Goal: Book appointment/travel/reservation

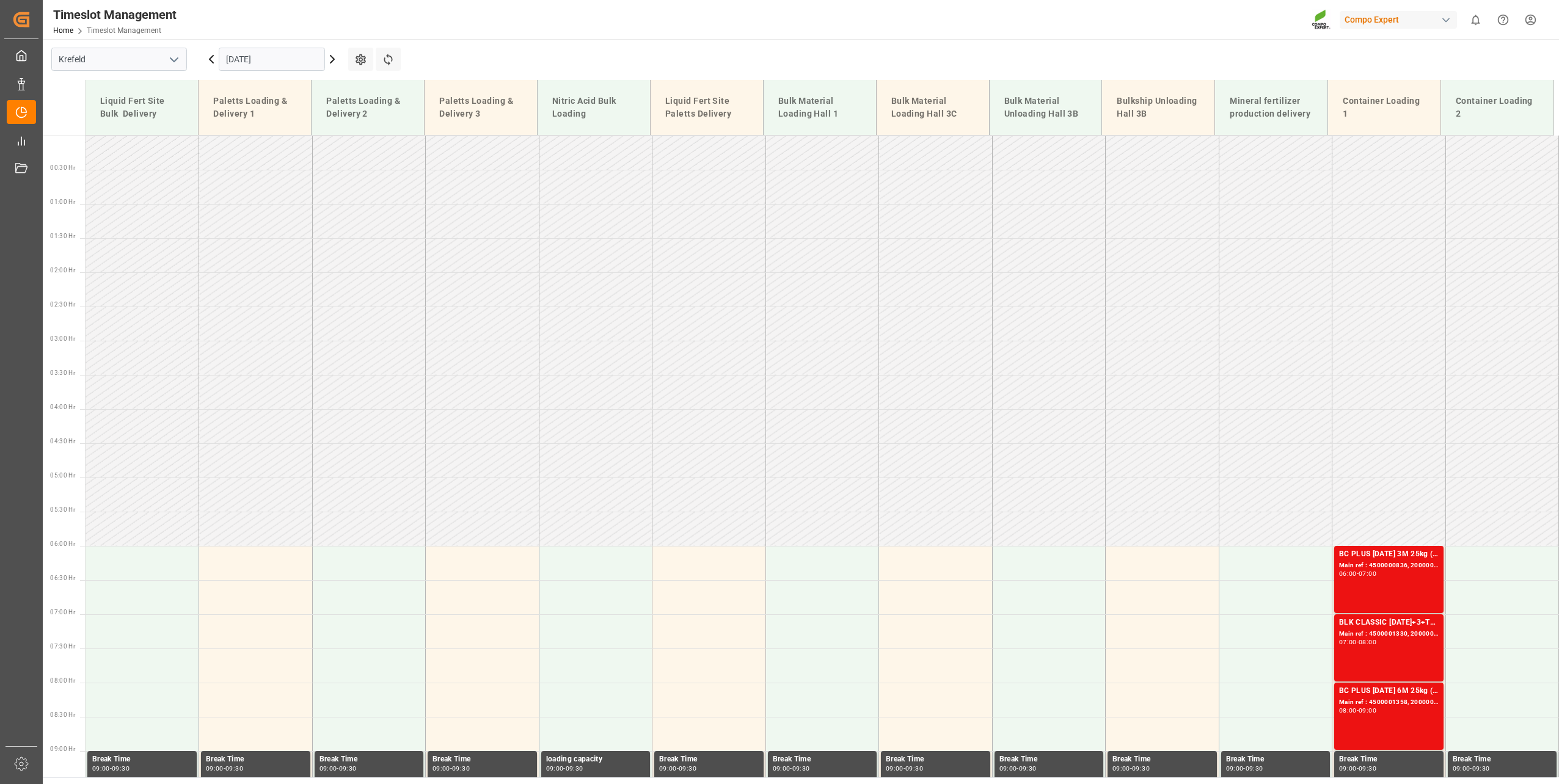
scroll to position [401, 0]
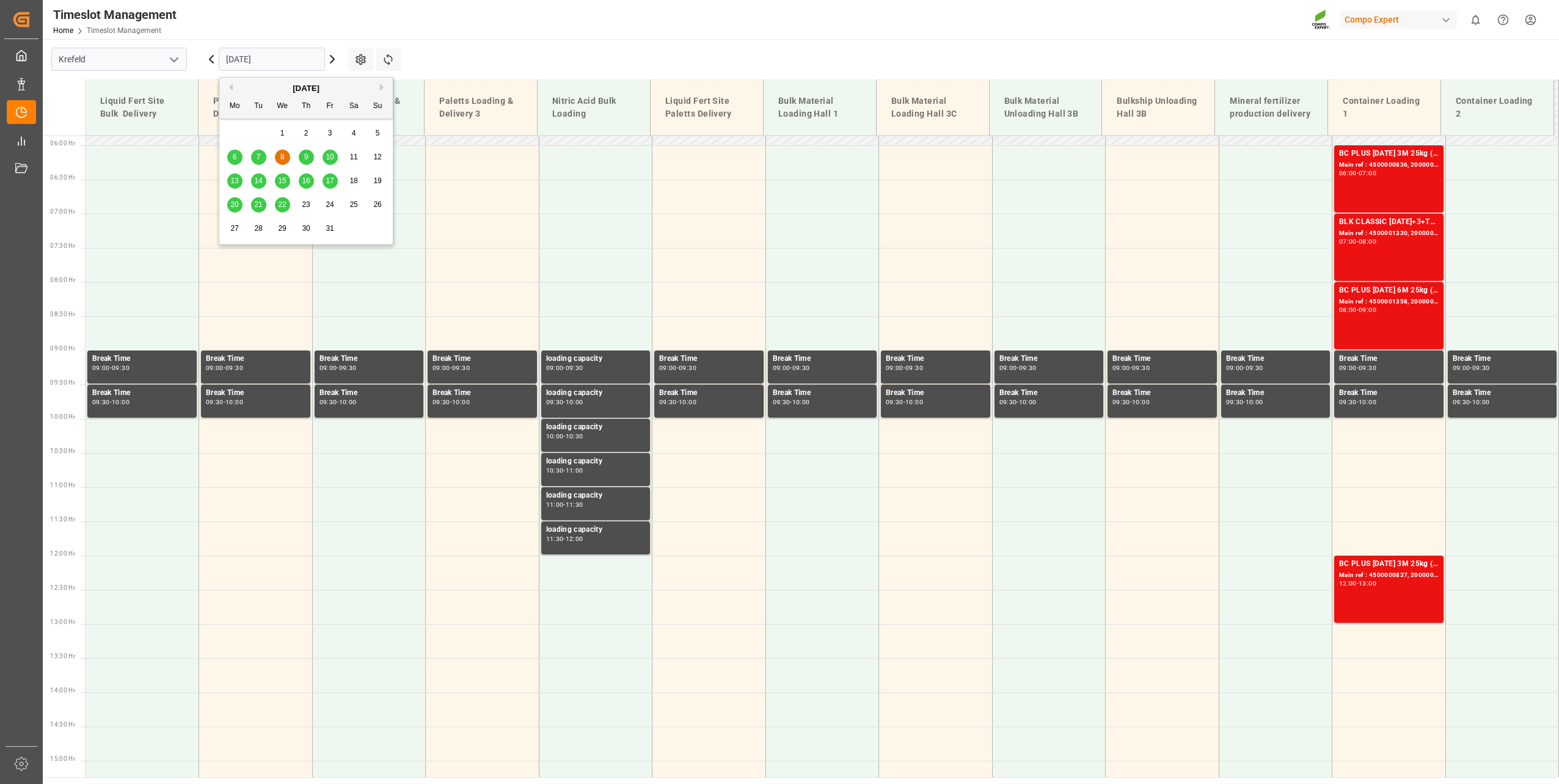
click at [279, 60] on input "[DATE]" at bounding box center [272, 59] width 106 height 23
click at [232, 90] on button "Previous Month" at bounding box center [229, 87] width 7 height 7
click at [282, 199] on div "24" at bounding box center [282, 205] width 15 height 15
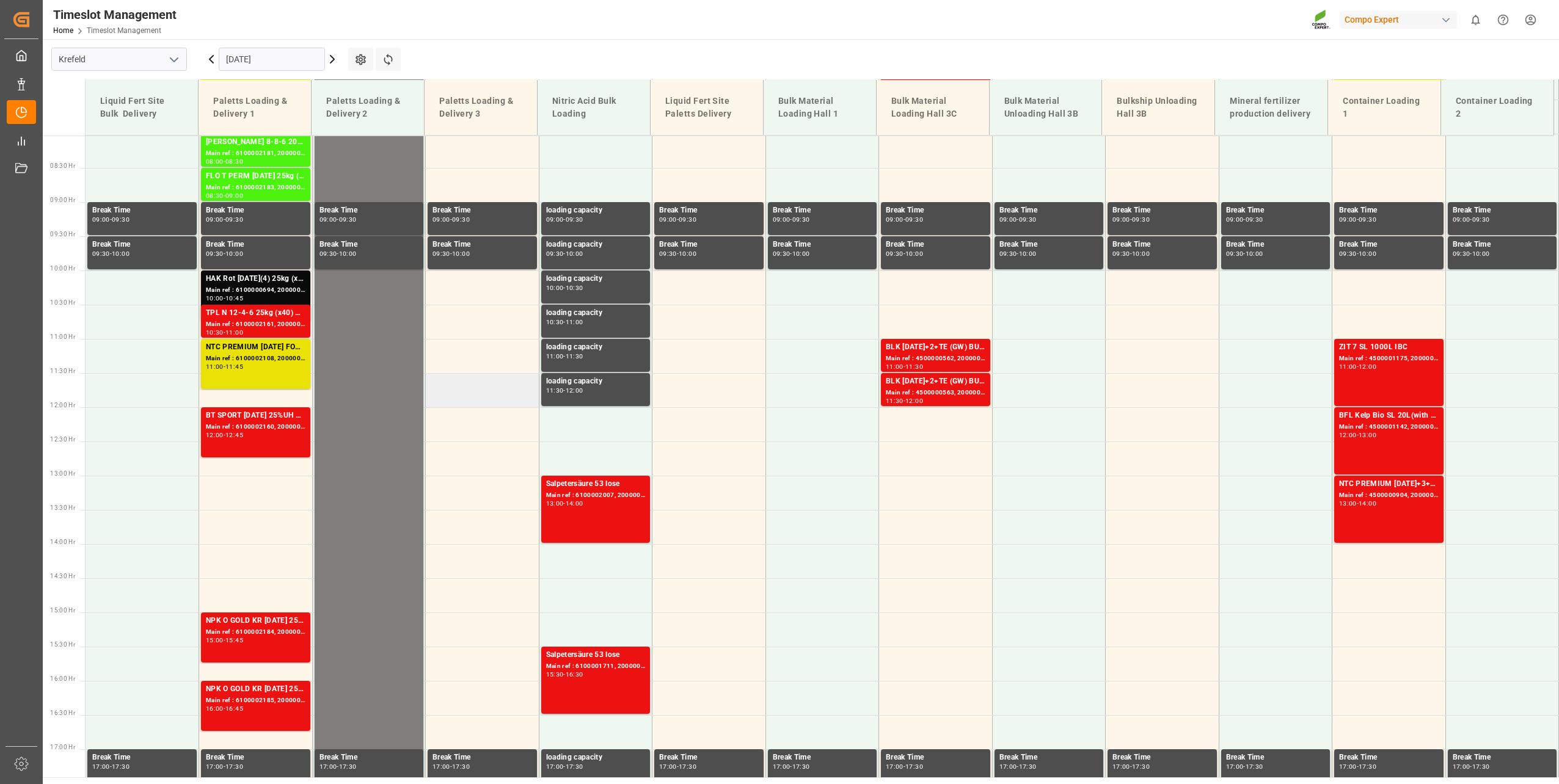
scroll to position [548, 0]
click at [287, 424] on div "Main ref : 6100002160, 2000001604" at bounding box center [255, 427] width 99 height 10
click at [1377, 490] on div "NTC PREMIUM [DATE]+3+TE 1T ISPM BB" at bounding box center [1389, 485] width 99 height 12
click at [1388, 415] on div "BFL Kelp Bio SL 20L(with B)(x48) EGY MTOBFL KELP BIO SL (with B) 12x1L (x60) EG…" at bounding box center [1389, 417] width 99 height 12
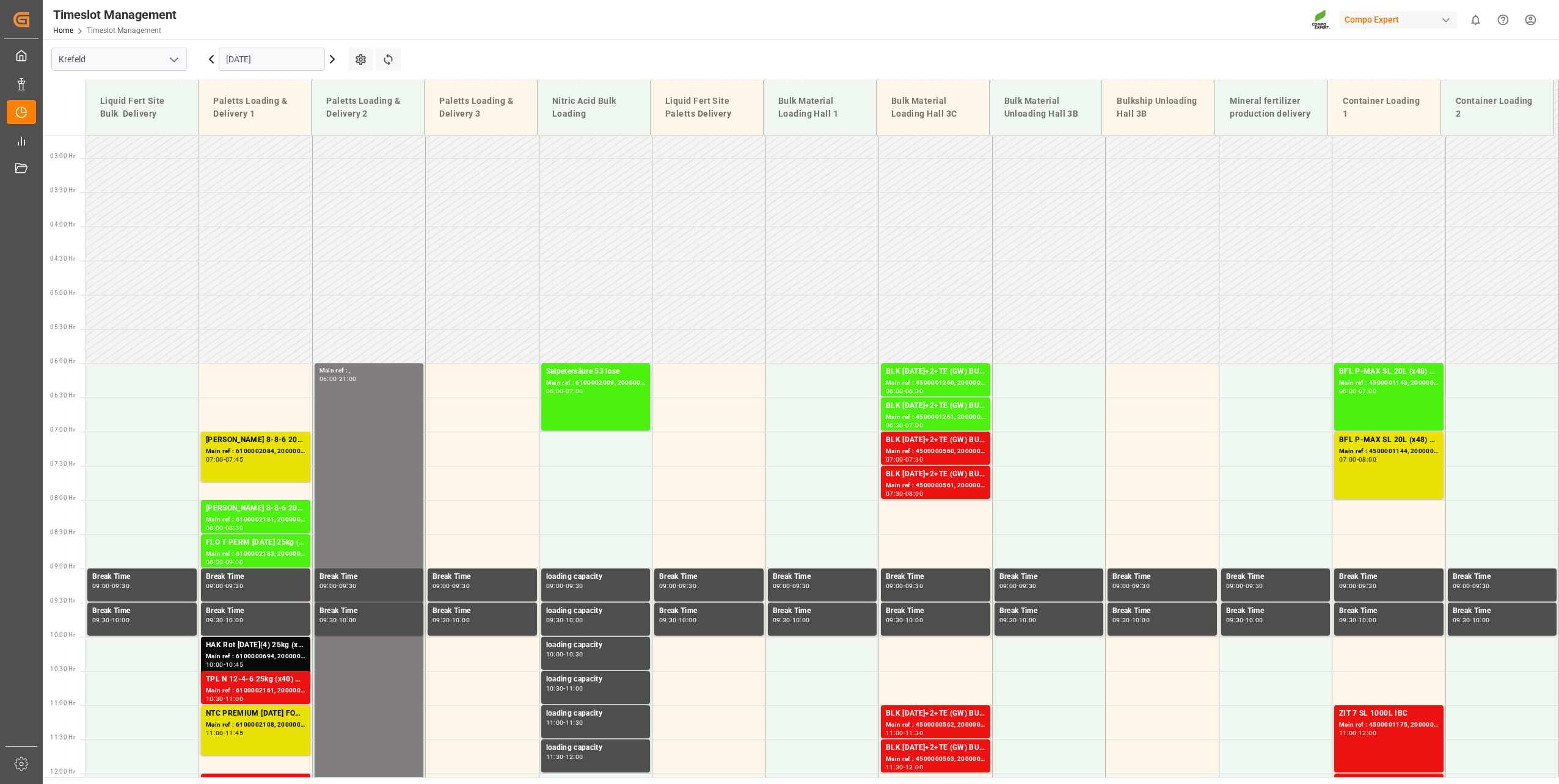
scroll to position [182, 0]
click at [254, 65] on input "[DATE]" at bounding box center [272, 59] width 106 height 23
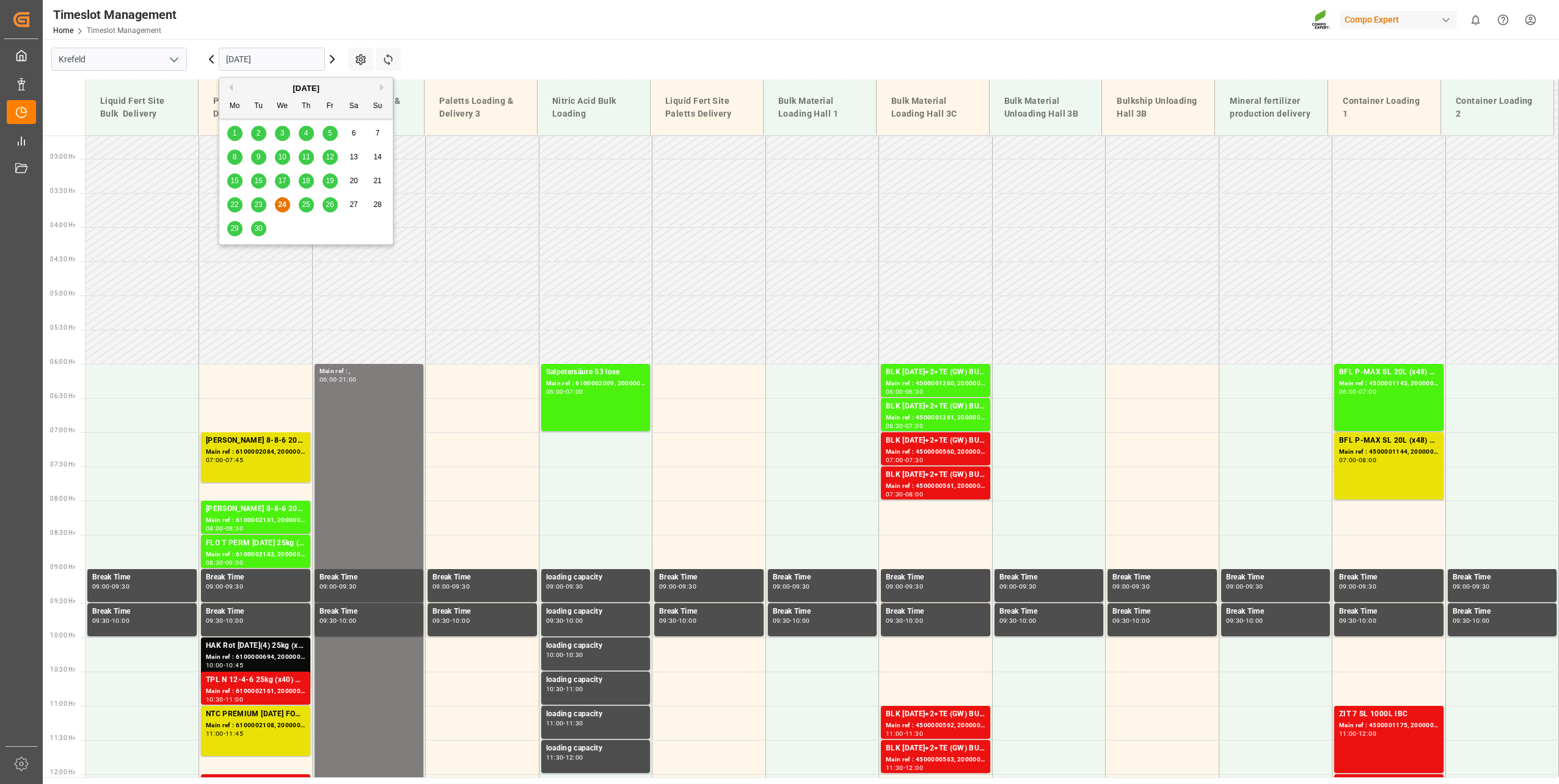
click at [510, 39] on header "Timeslot Management Home Timeslot Management Compo Expert 0 Notifications Only …" at bounding box center [796, 20] width 1524 height 40
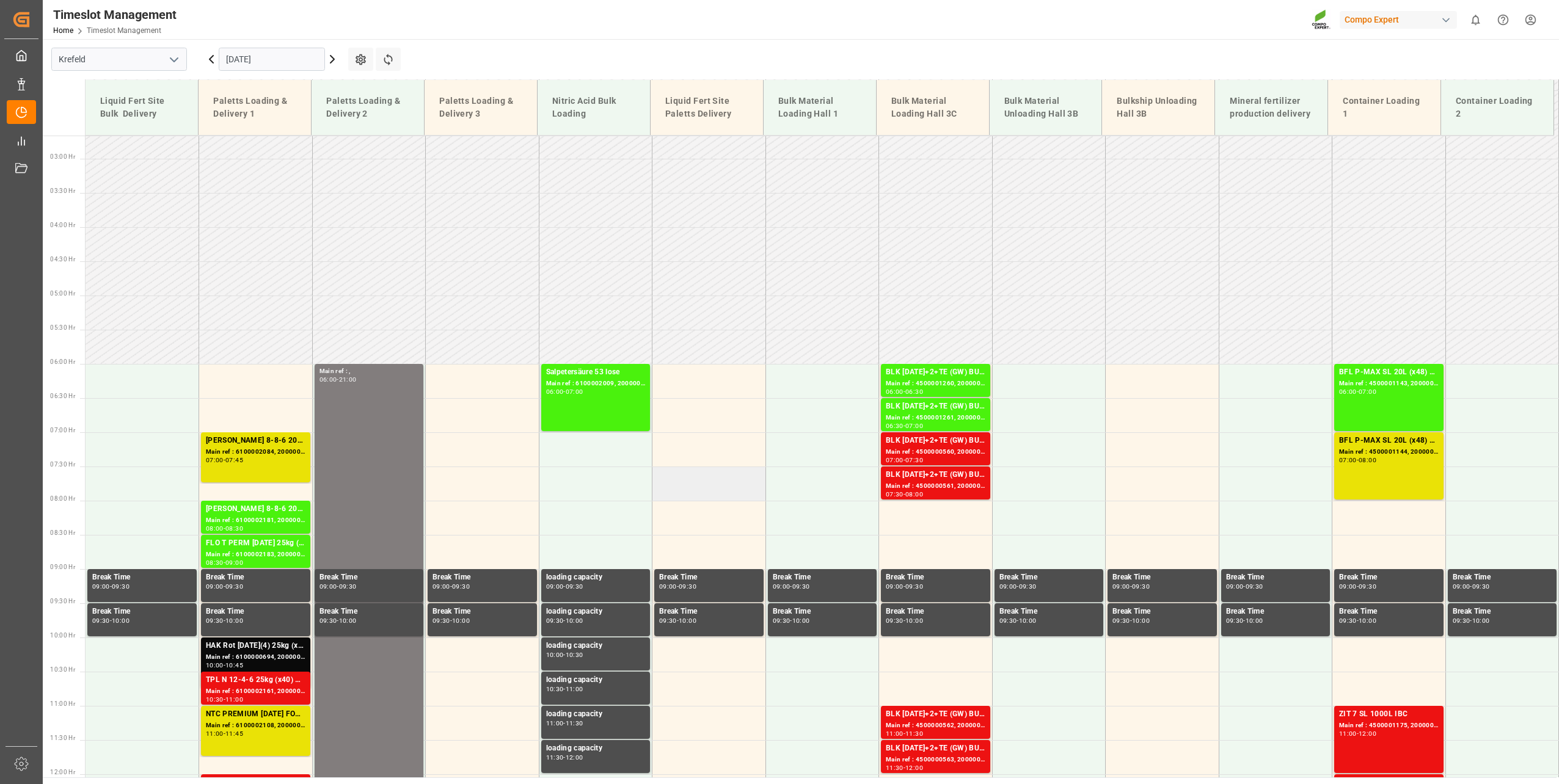
scroll to position [487, 0]
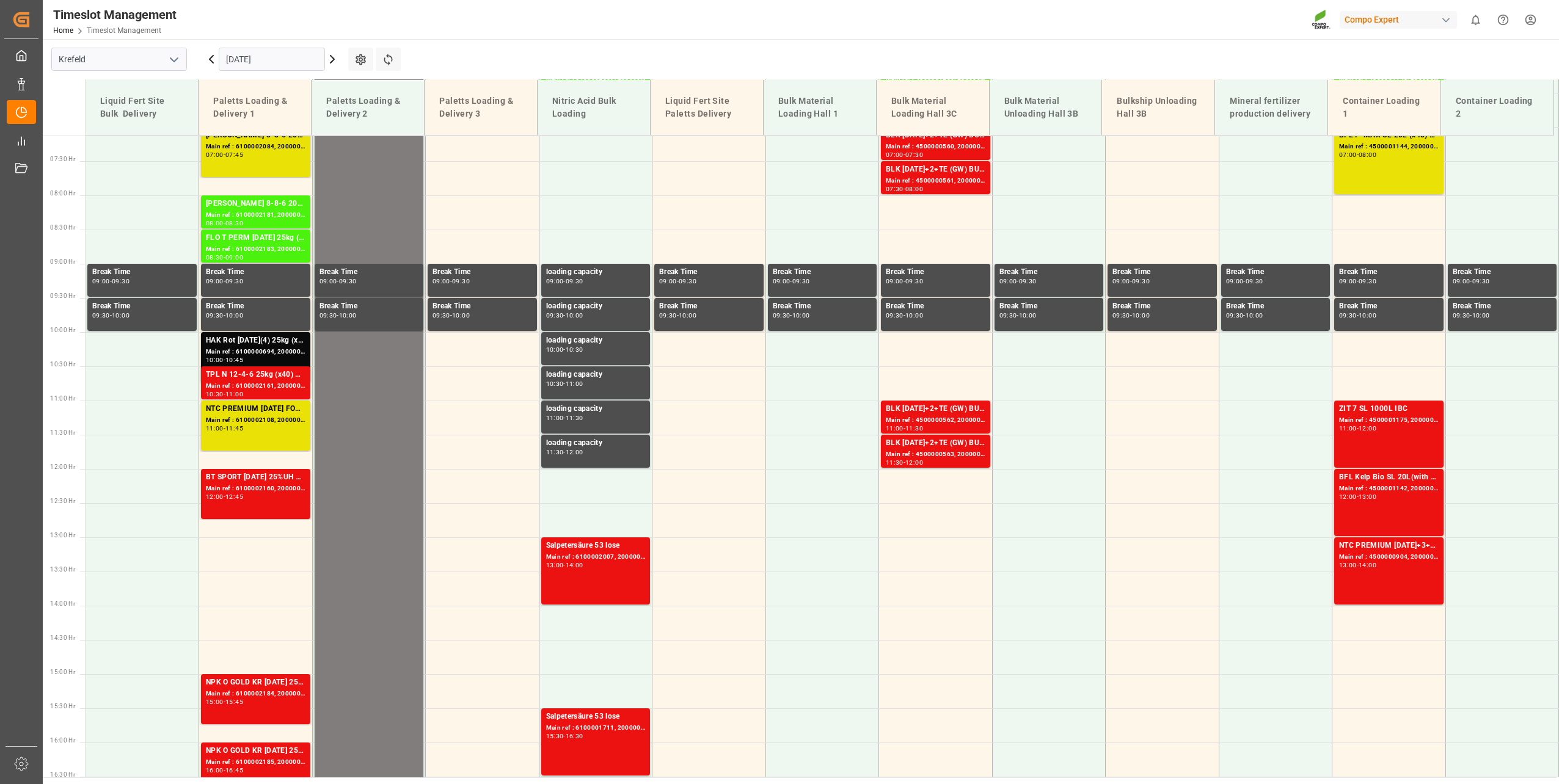
click at [285, 46] on div "[DATE]" at bounding box center [271, 59] width 153 height 40
click at [275, 56] on input "[DATE]" at bounding box center [272, 59] width 106 height 23
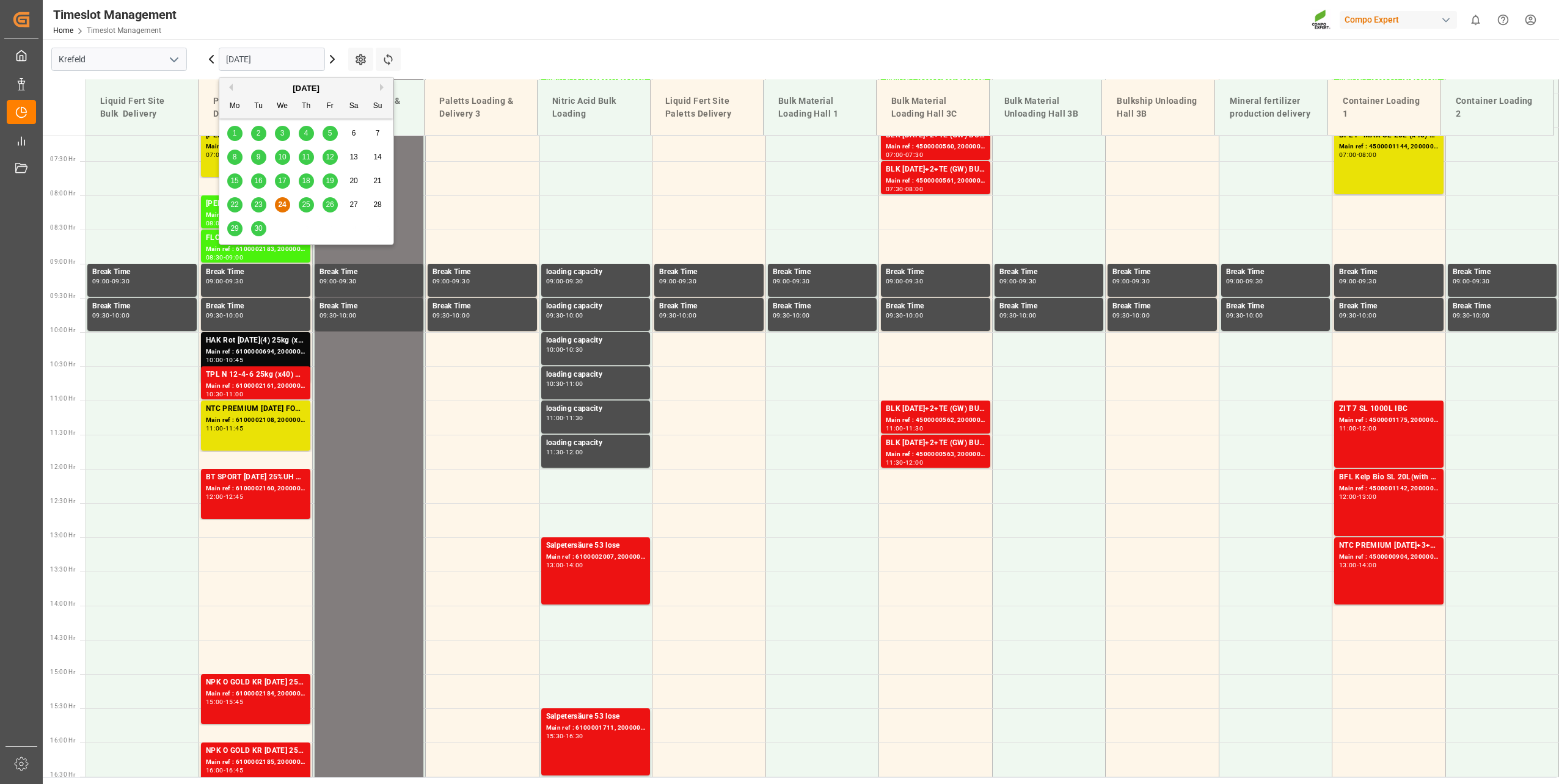
click at [303, 205] on span "25" at bounding box center [306, 204] width 8 height 9
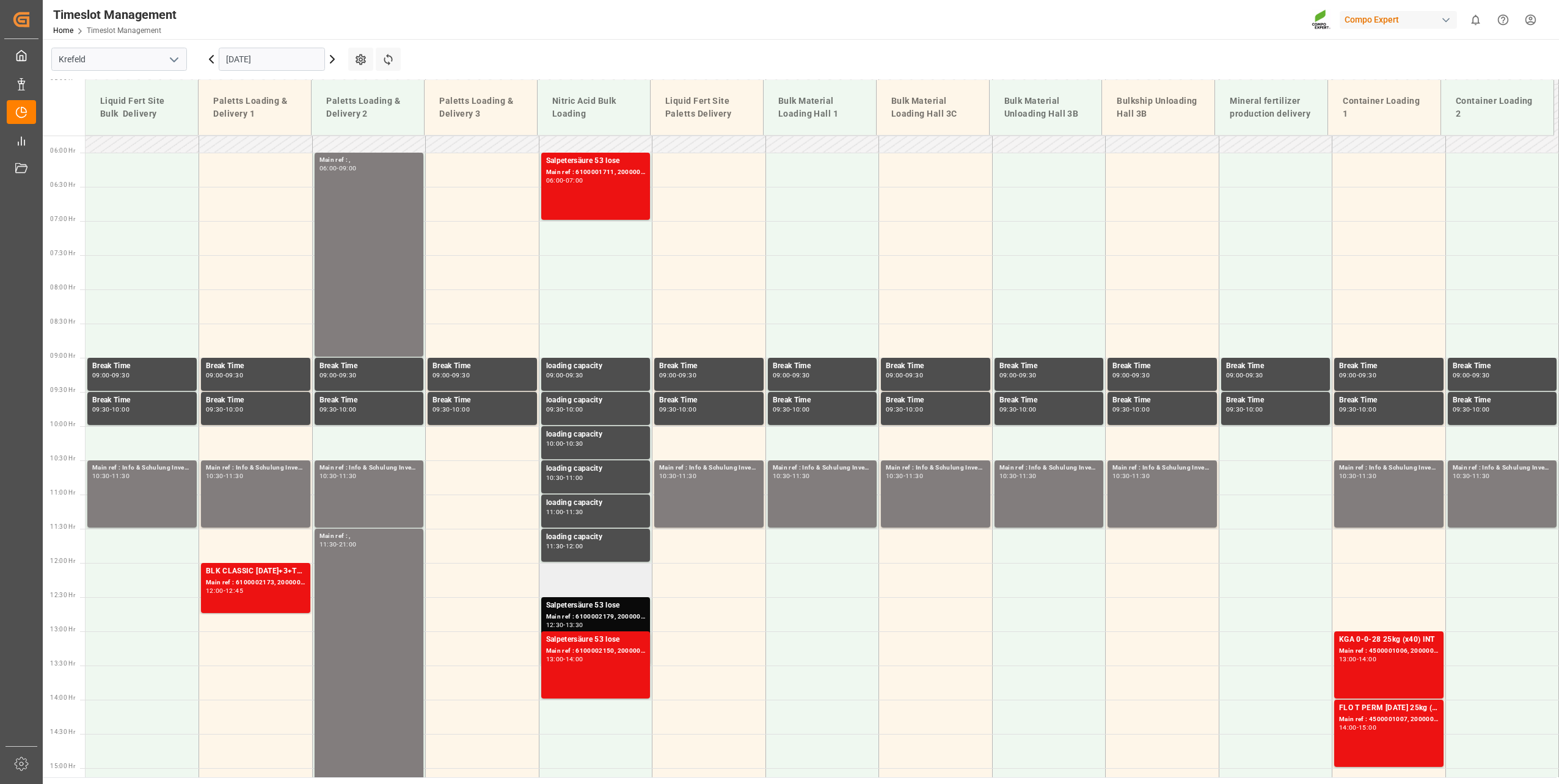
scroll to position [391, 0]
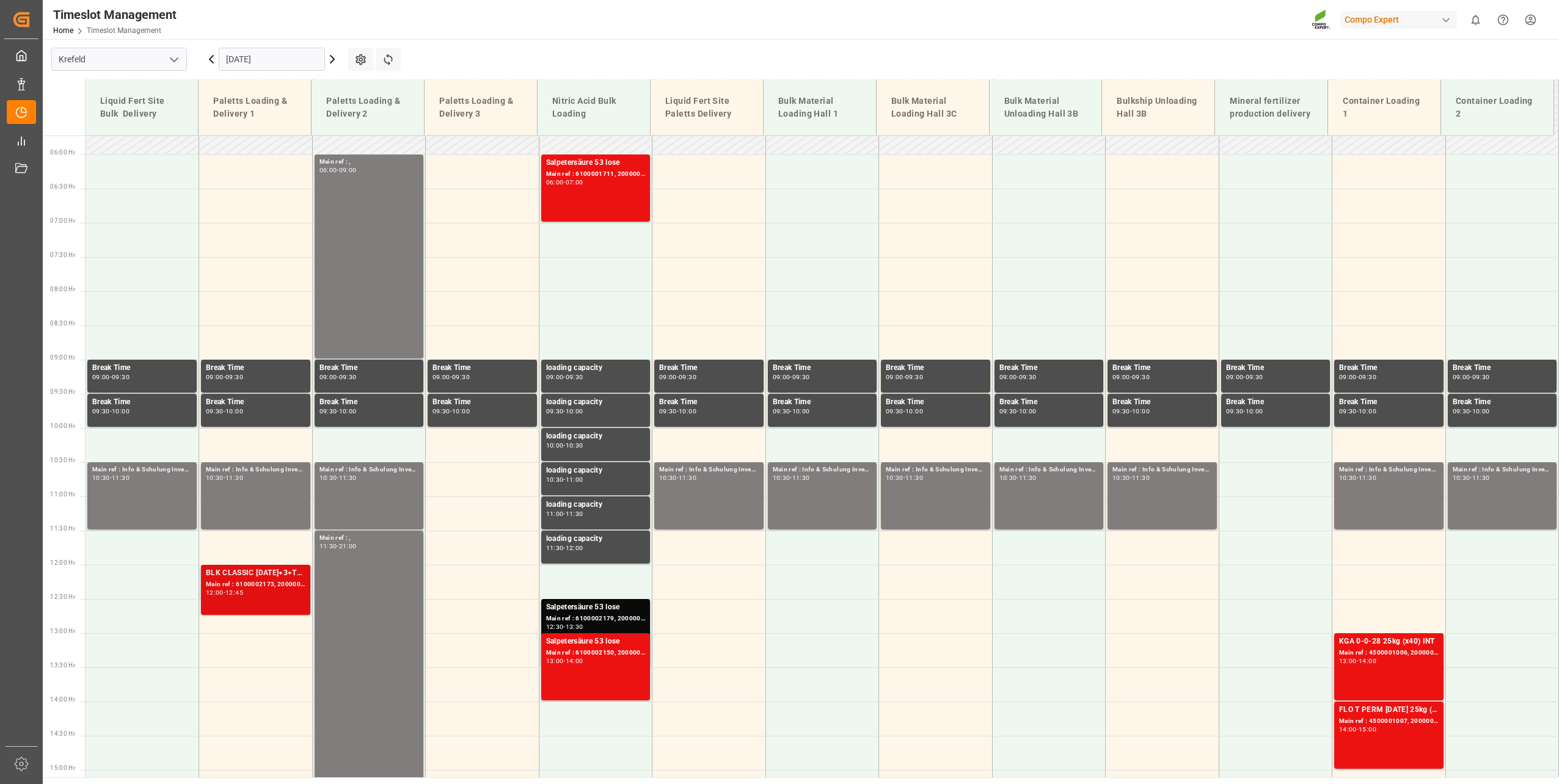
click at [251, 593] on div "12:00 - 12:45" at bounding box center [255, 593] width 99 height 7
click at [600, 186] on div "Salpetersäure 53 lose Main ref : 6100001711, 2000001422 06:00 - 07:00" at bounding box center [595, 188] width 99 height 62
click at [242, 49] on input "[DATE]" at bounding box center [272, 59] width 106 height 23
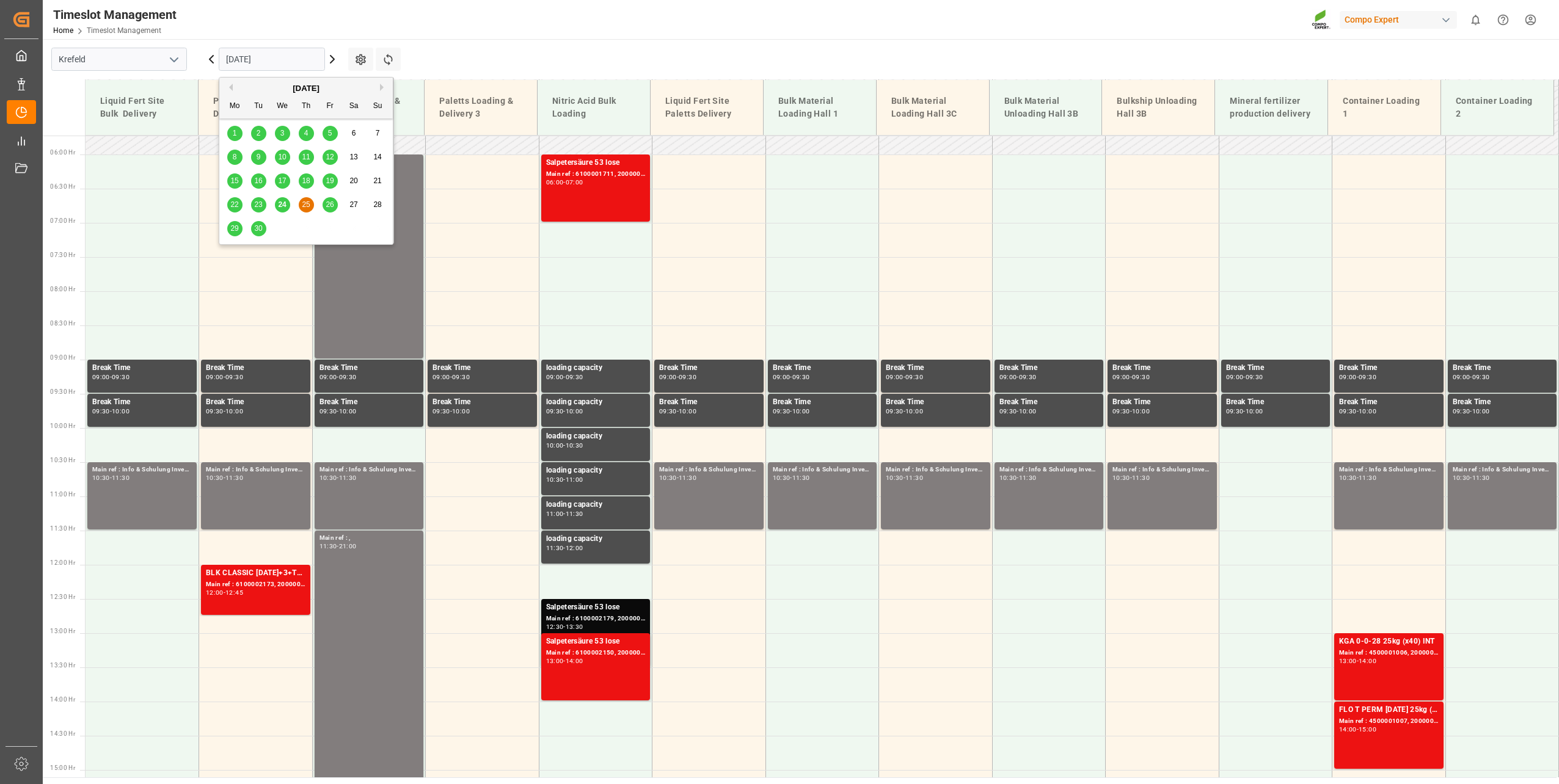
click at [287, 207] on div "24" at bounding box center [282, 205] width 15 height 15
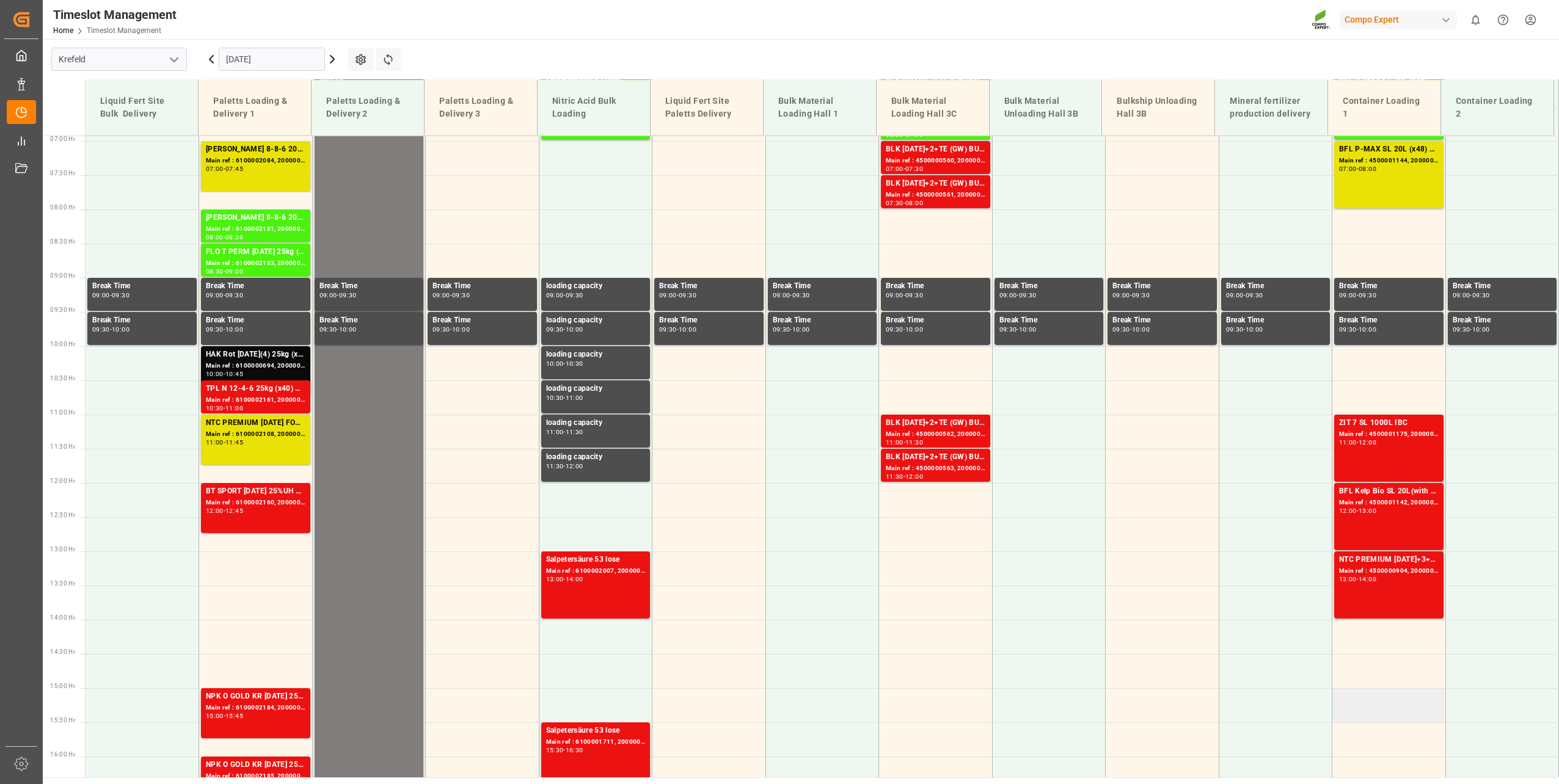
scroll to position [390, 0]
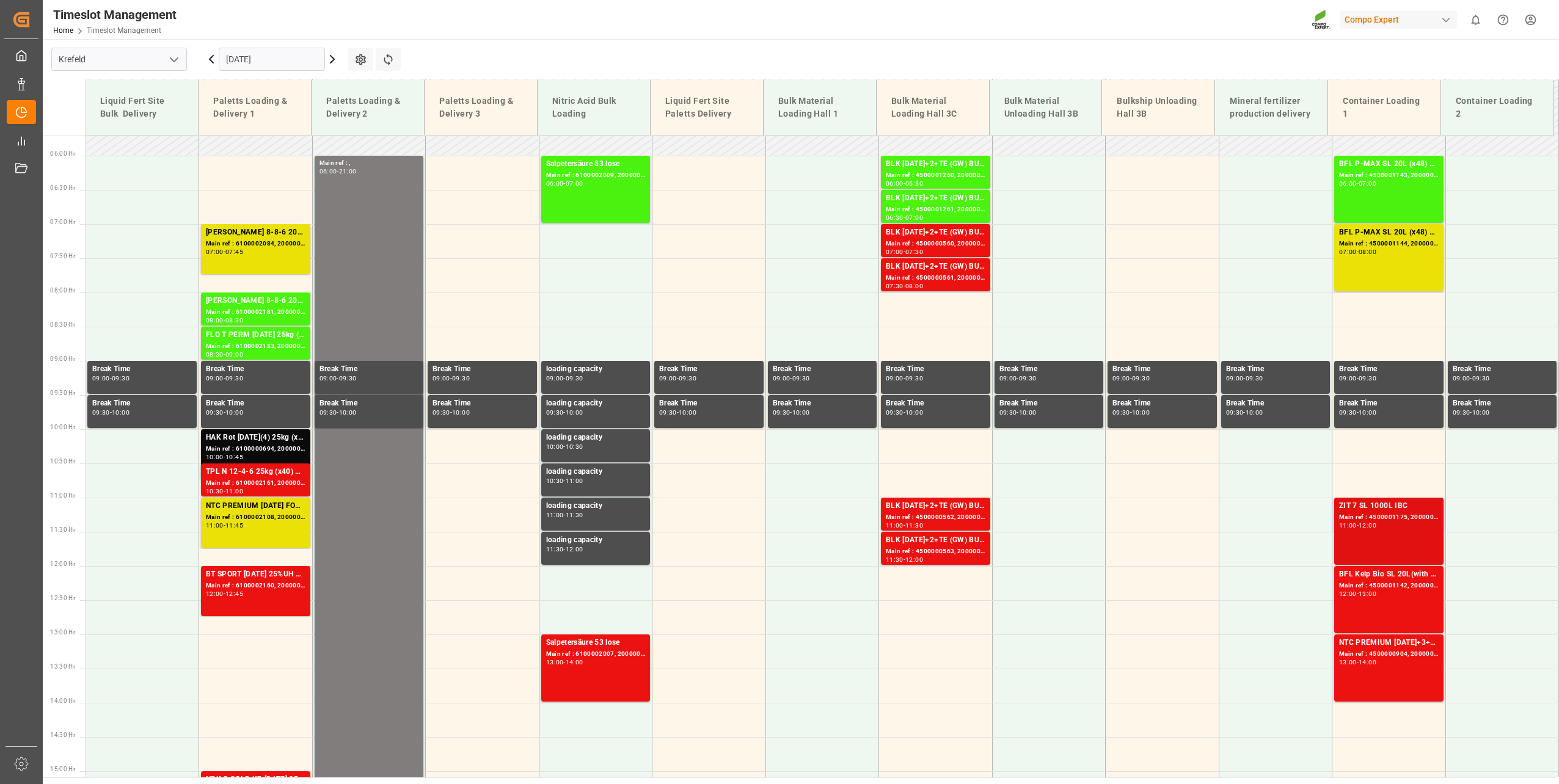
click at [1397, 523] on div "11:00 - 12:00" at bounding box center [1389, 525] width 99 height 7
click at [1372, 578] on div "BFL Kelp Bio SL 20L(with B)(x48) EGY MTOBFL KELP BIO SL (with B) 12x1L (x60) EG…" at bounding box center [1389, 575] width 99 height 12
click at [1377, 647] on div "NTC PREMIUM [DATE]+3+TE 1T ISPM BB" at bounding box center [1389, 643] width 99 height 12
click at [1389, 651] on div "Main ref : 4500000904, 2000000789" at bounding box center [1389, 654] width 99 height 10
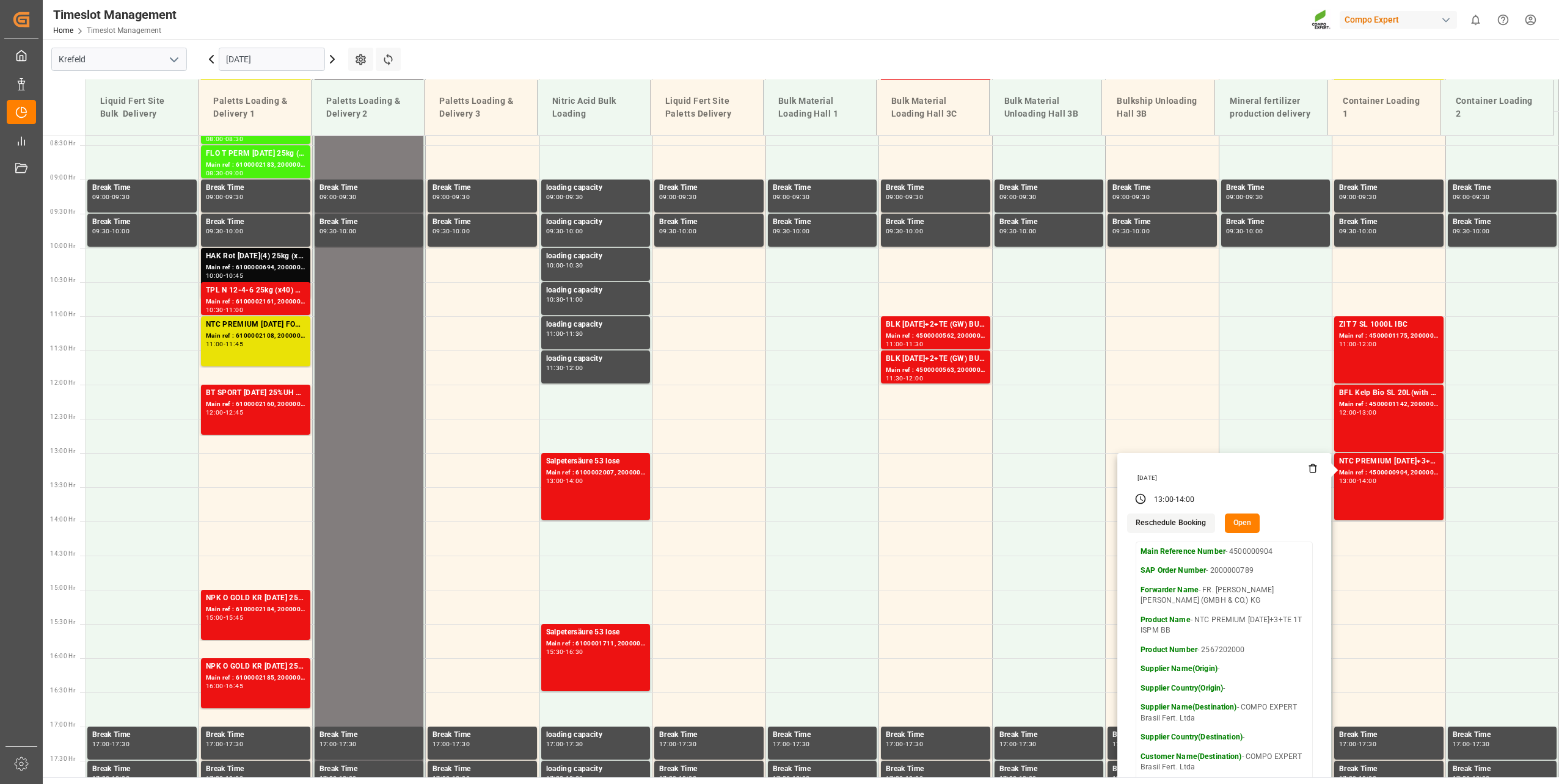
scroll to position [573, 0]
